Goal: Information Seeking & Learning: Learn about a topic

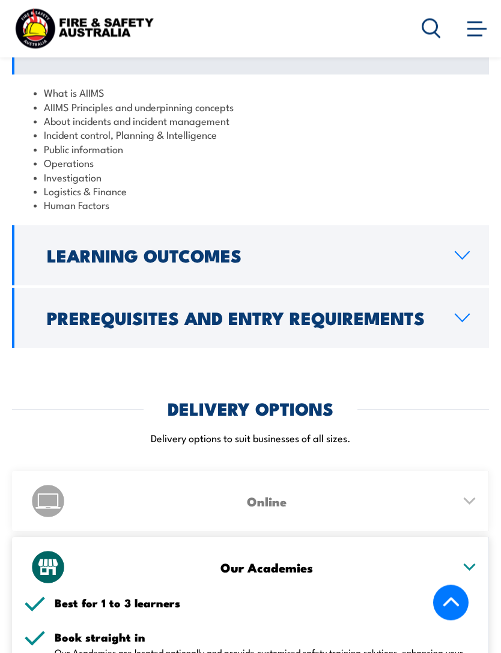
click at [60, 310] on h2 "Prerequisites and Entry Requirements" at bounding box center [241, 318] width 389 height 16
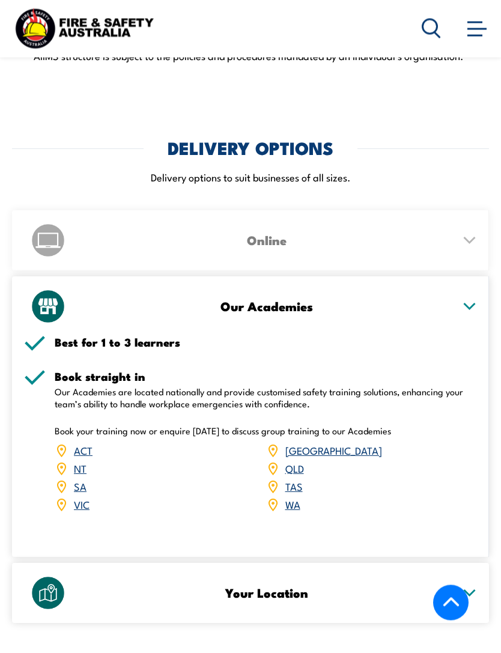
scroll to position [1876, 0]
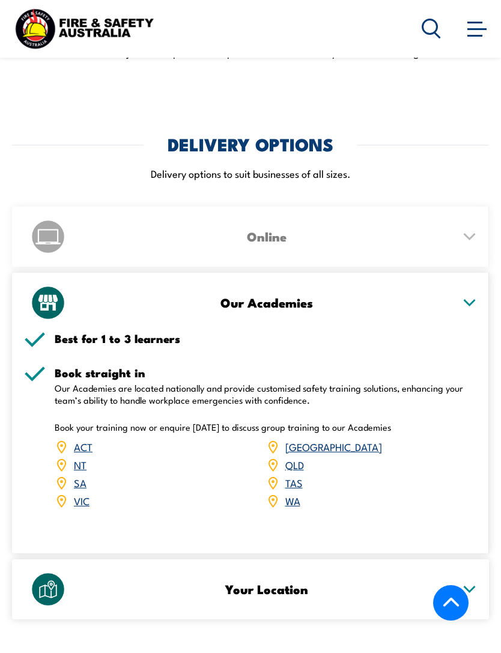
click at [471, 207] on div "Online" at bounding box center [250, 237] width 453 height 60
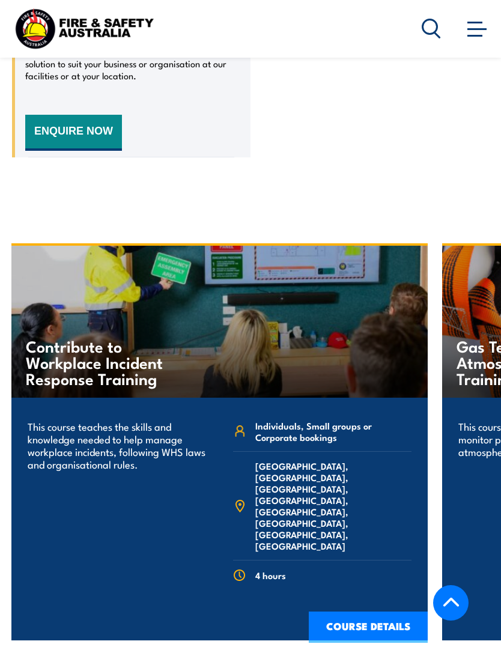
scroll to position [2766, 0]
click at [481, 28] on span at bounding box center [477, 28] width 19 height 13
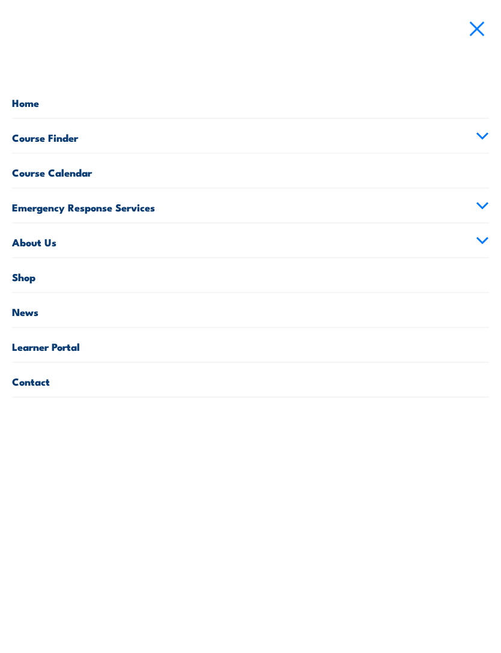
scroll to position [2766, 0]
click at [484, 126] on link "Course Finder" at bounding box center [250, 136] width 477 height 34
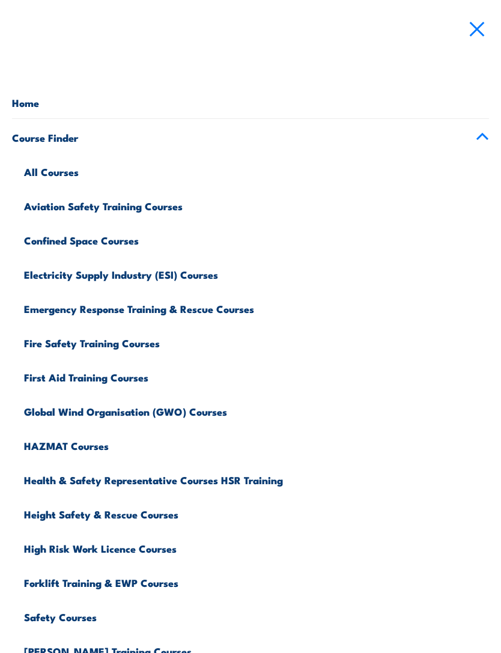
click at [33, 175] on link "All Courses" at bounding box center [256, 170] width 465 height 34
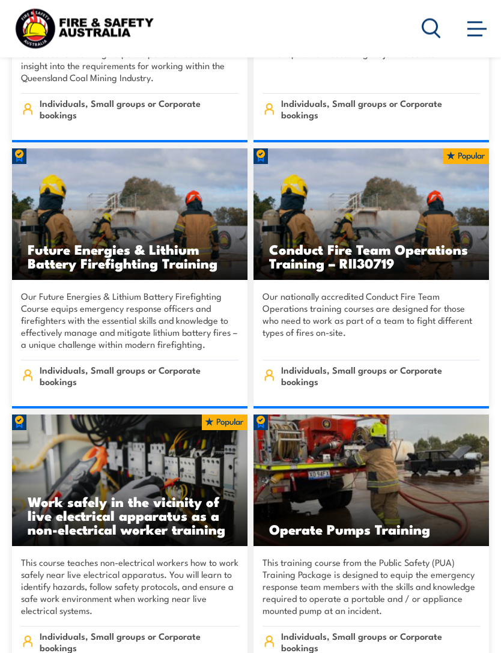
scroll to position [2248, 0]
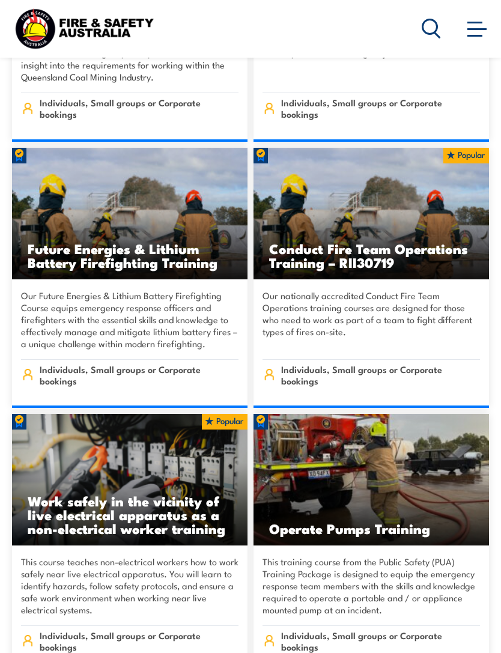
click at [35, 242] on h3 "Future Energies & Lithium Battery Firefighting Training" at bounding box center [130, 256] width 204 height 28
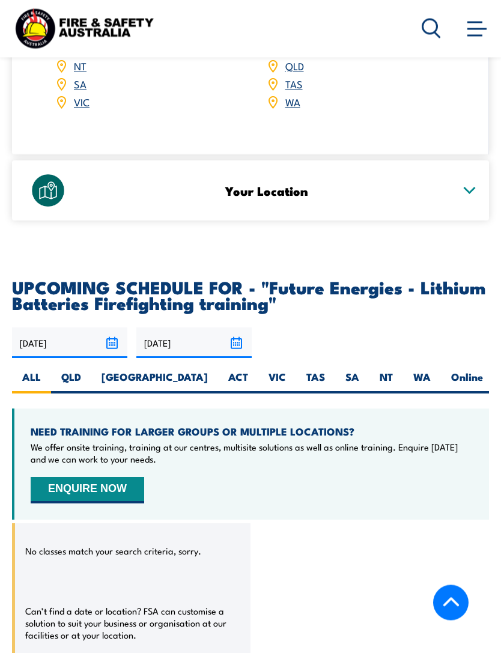
scroll to position [2369, 0]
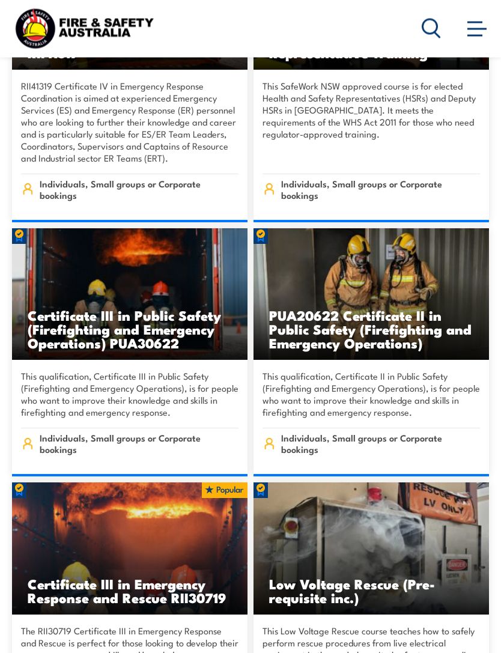
scroll to position [3535, 0]
click at [46, 308] on h3 "Certificate III in Public Safety (Firefighting and Emergency Operations) PUA306…" at bounding box center [130, 328] width 204 height 41
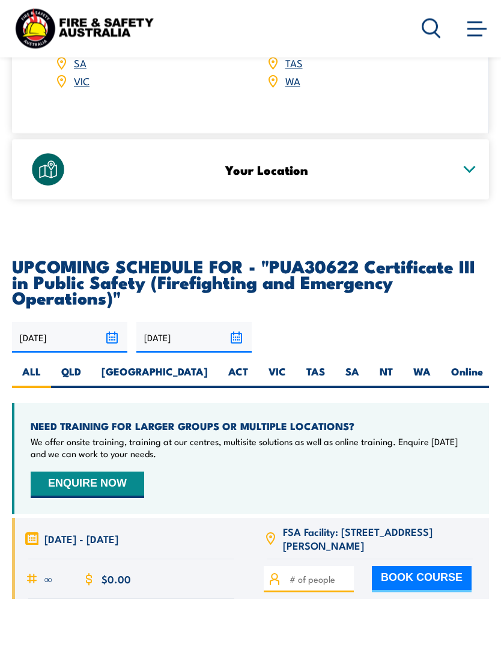
scroll to position [2330, 0]
click at [69, 365] on label "QLD" at bounding box center [71, 376] width 40 height 23
click at [81, 365] on input "QLD" at bounding box center [85, 369] width 8 height 8
radio input "true"
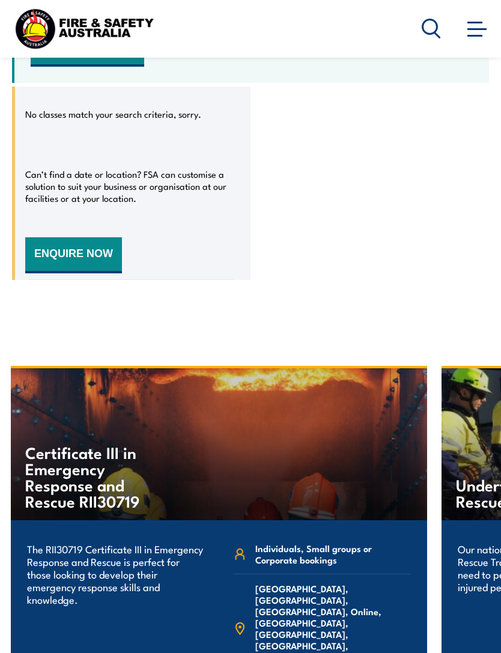
scroll to position [2760, 0]
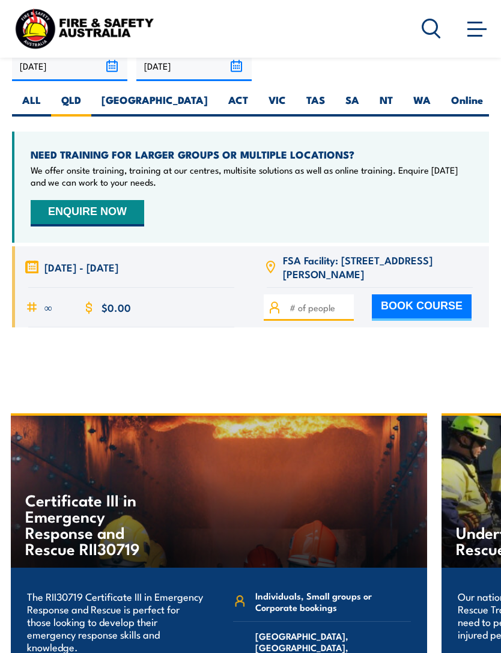
scroll to position [2576, 0]
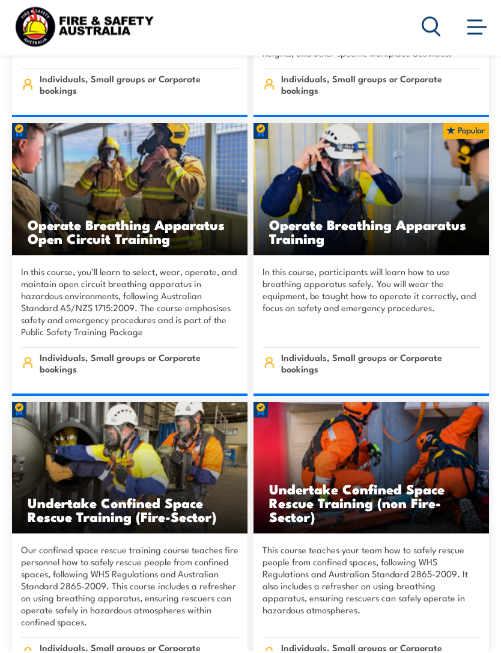
scroll to position [15700, 0]
